Goal: Find specific page/section: Find specific page/section

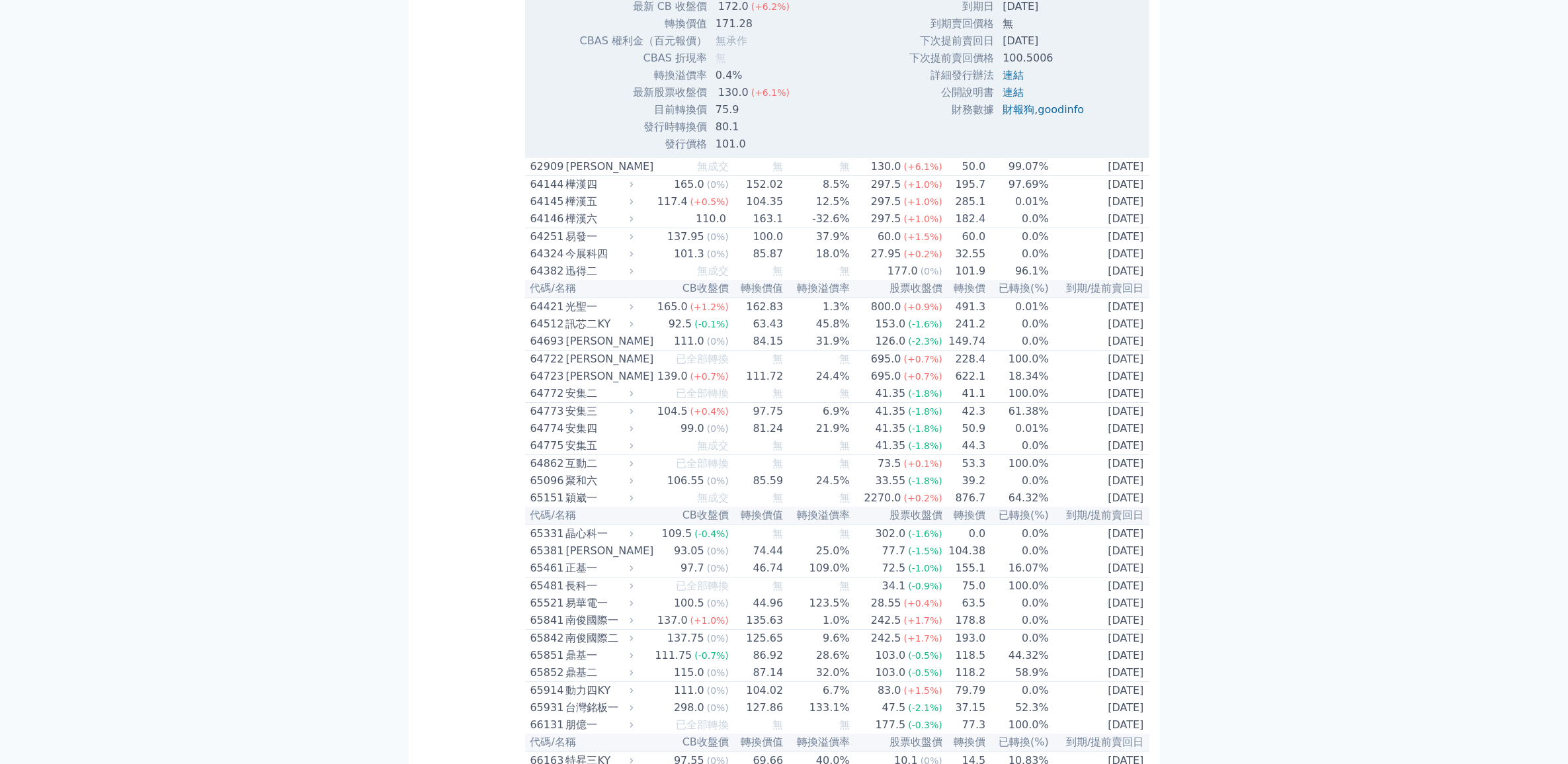
scroll to position [5705, 0]
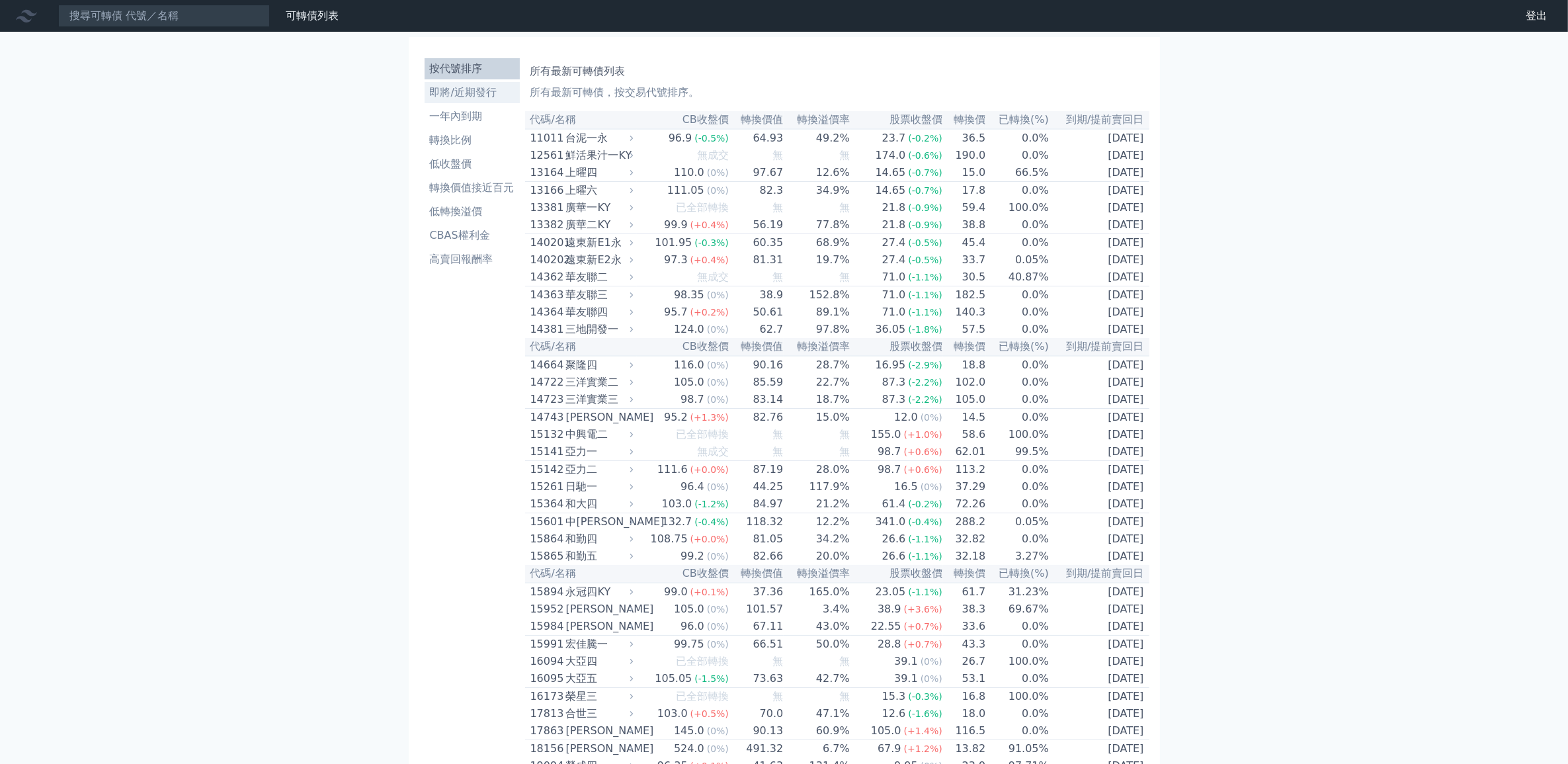
click at [467, 95] on li "即將/近期發行" at bounding box center [473, 93] width 95 height 16
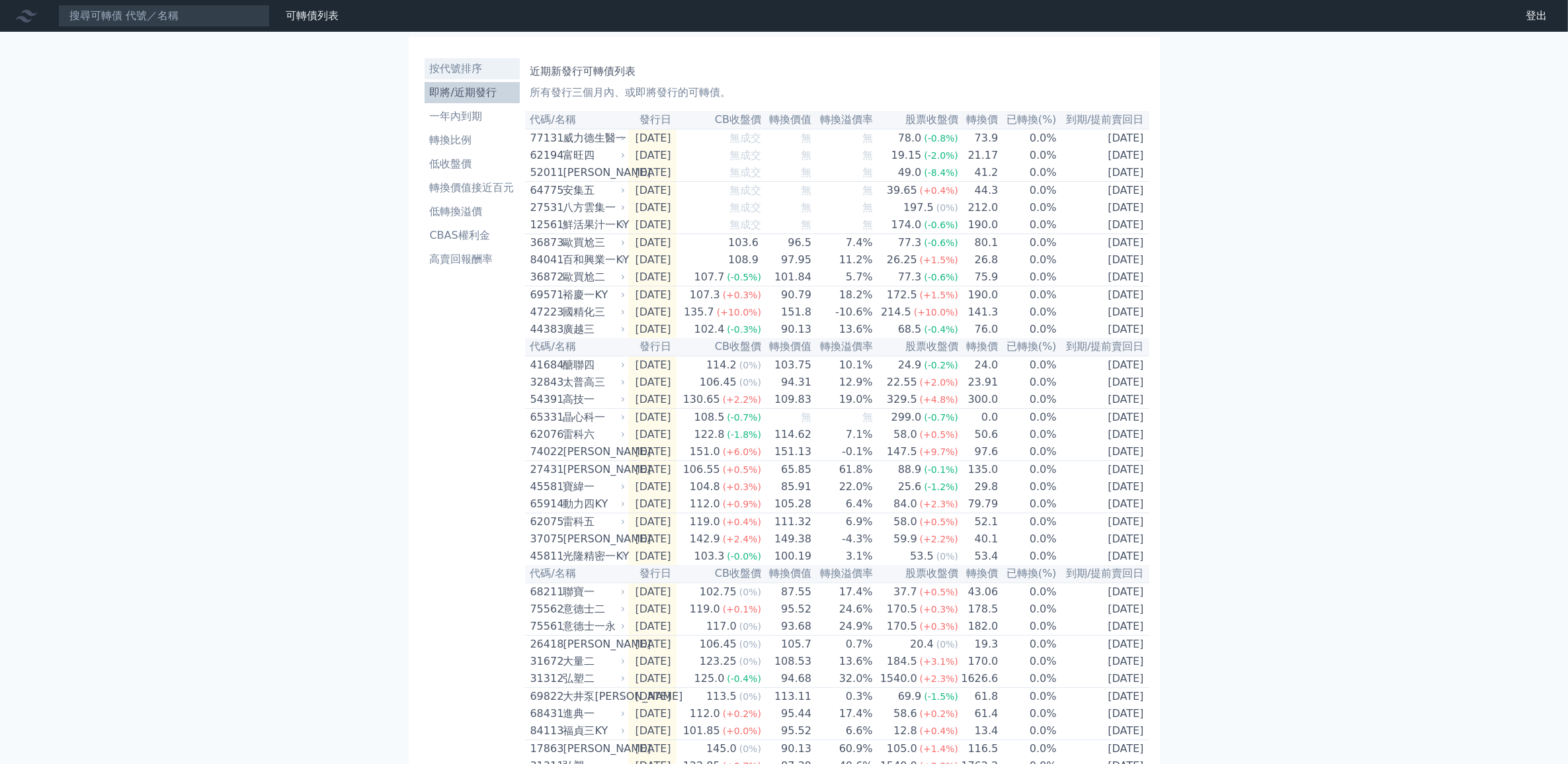
click at [458, 67] on li "按代號排序" at bounding box center [473, 69] width 95 height 16
